Goal: Navigation & Orientation: Go to known website

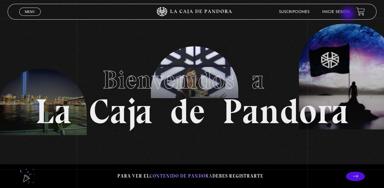
click at [348, 13] on link "Inicie sesión" at bounding box center [337, 12] width 28 height 4
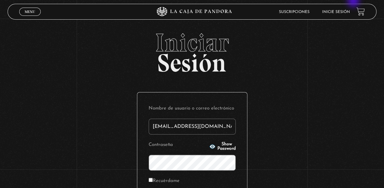
type input "ale.98-@hotmail.com"
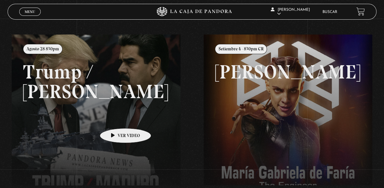
scroll to position [61, 0]
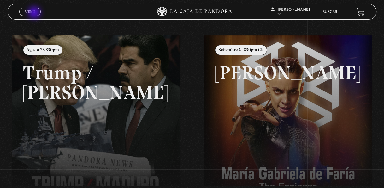
click at [35, 13] on span "Menu" at bounding box center [30, 12] width 10 height 4
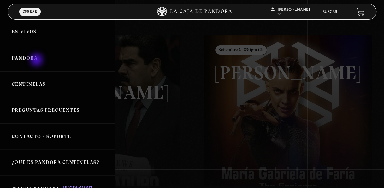
click at [37, 60] on link "Pandora" at bounding box center [57, 58] width 115 height 26
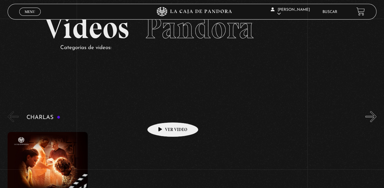
scroll to position [63, 0]
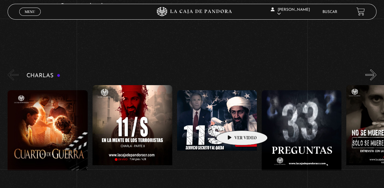
click at [232, 121] on figure at bounding box center [217, 147] width 80 height 114
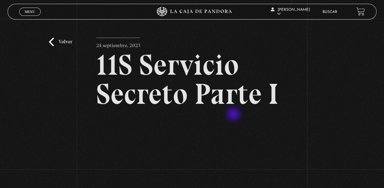
scroll to position [63, 0]
